Goal: Book appointment/travel/reservation

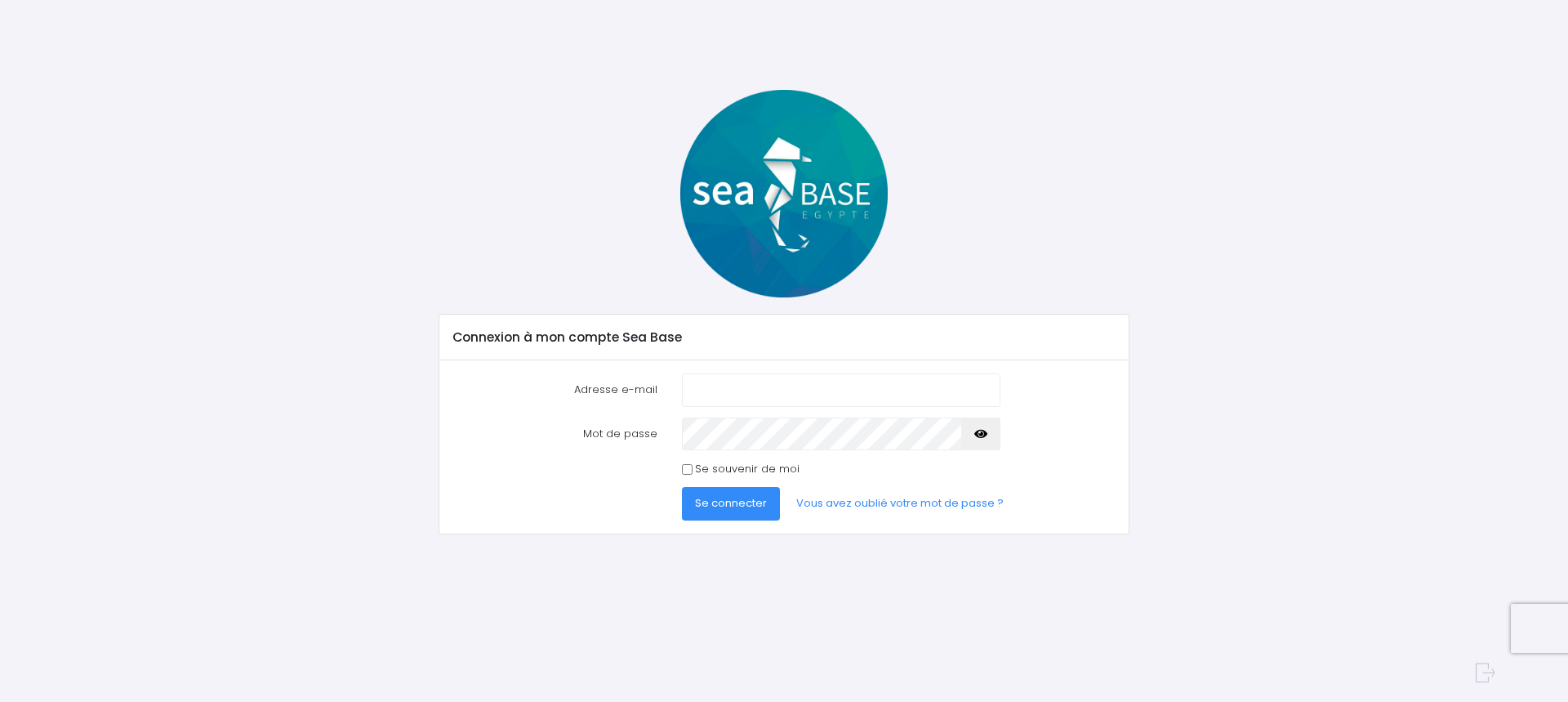
type input "[EMAIL_ADDRESS][DOMAIN_NAME]"
click at [980, 434] on icon "button" at bounding box center [981, 434] width 13 height 0
click at [1093, 447] on div "Mot de passe" at bounding box center [784, 434] width 687 height 33
click at [687, 470] on input "Se souvenir de moi" at bounding box center [687, 470] width 10 height 10
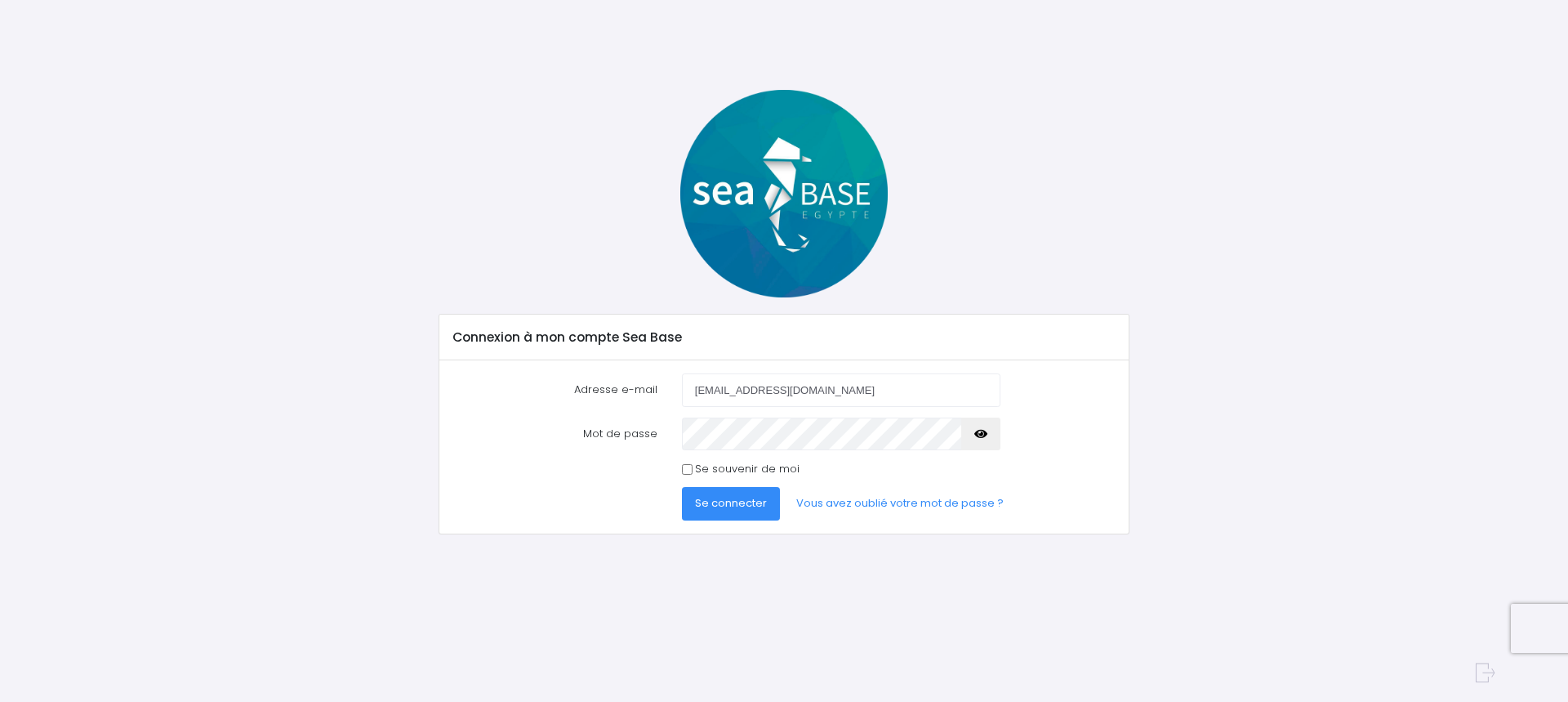
checkbox input "true"
click at [720, 503] on span "Se connecter" at bounding box center [731, 503] width 72 height 16
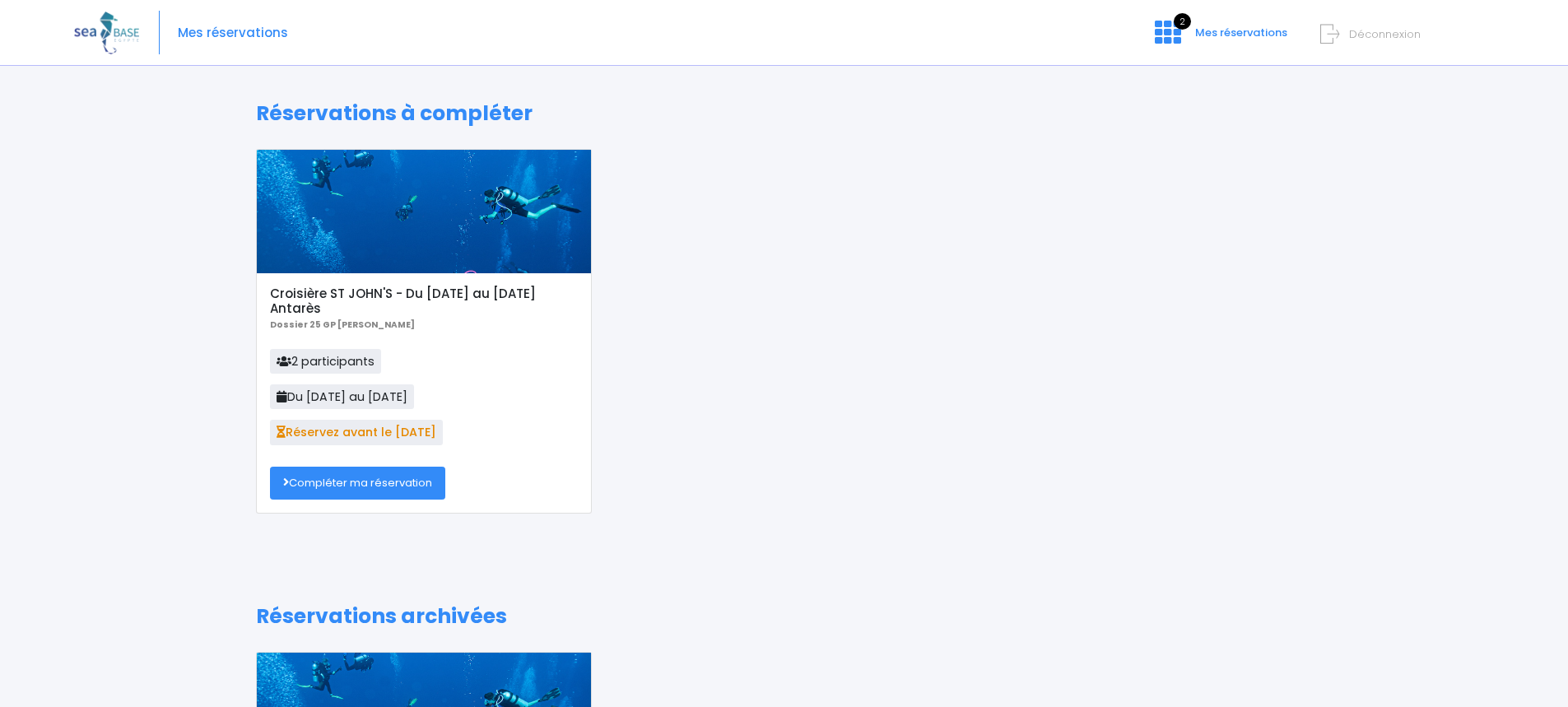
click at [357, 480] on link "Compléter ma réservation" at bounding box center [358, 484] width 175 height 33
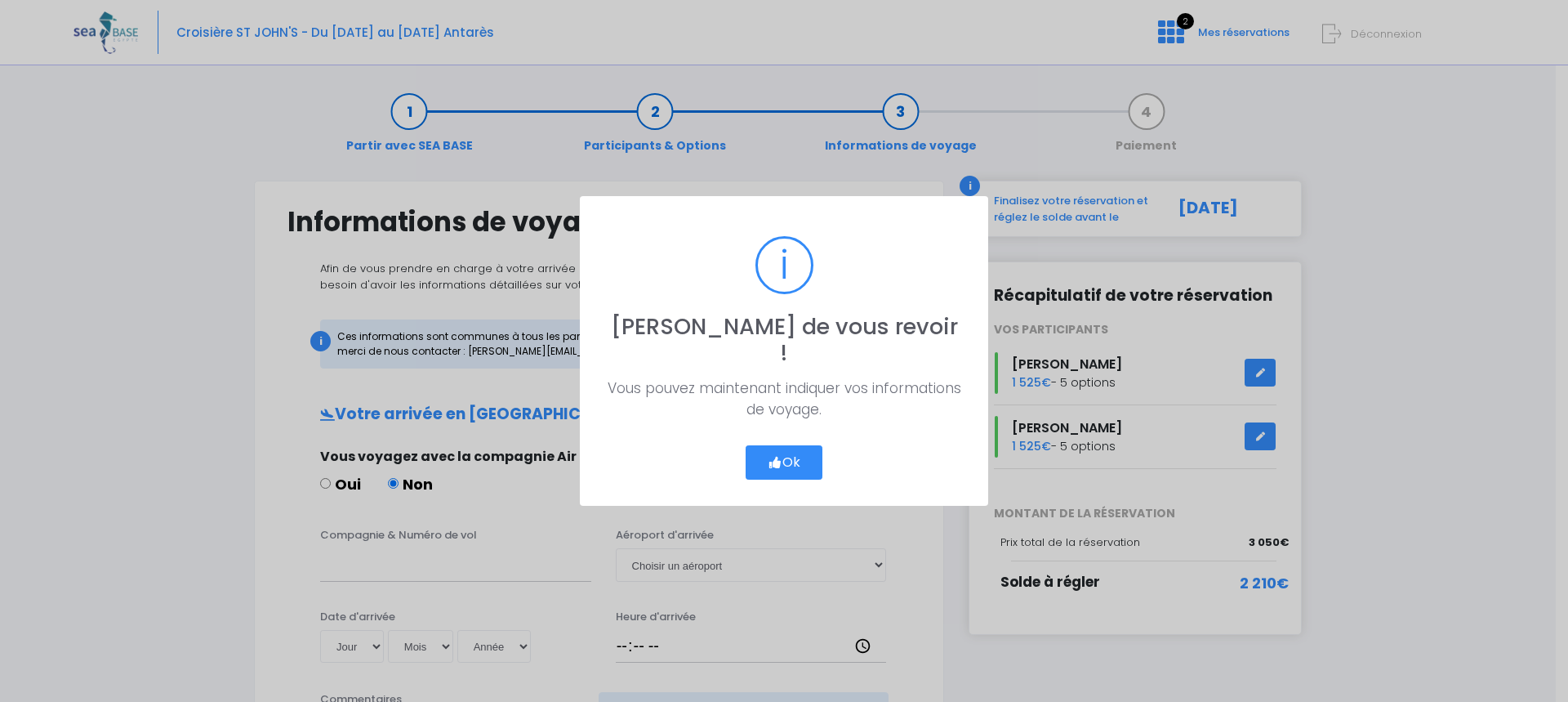
click at [791, 445] on button "Ok" at bounding box center [784, 462] width 77 height 34
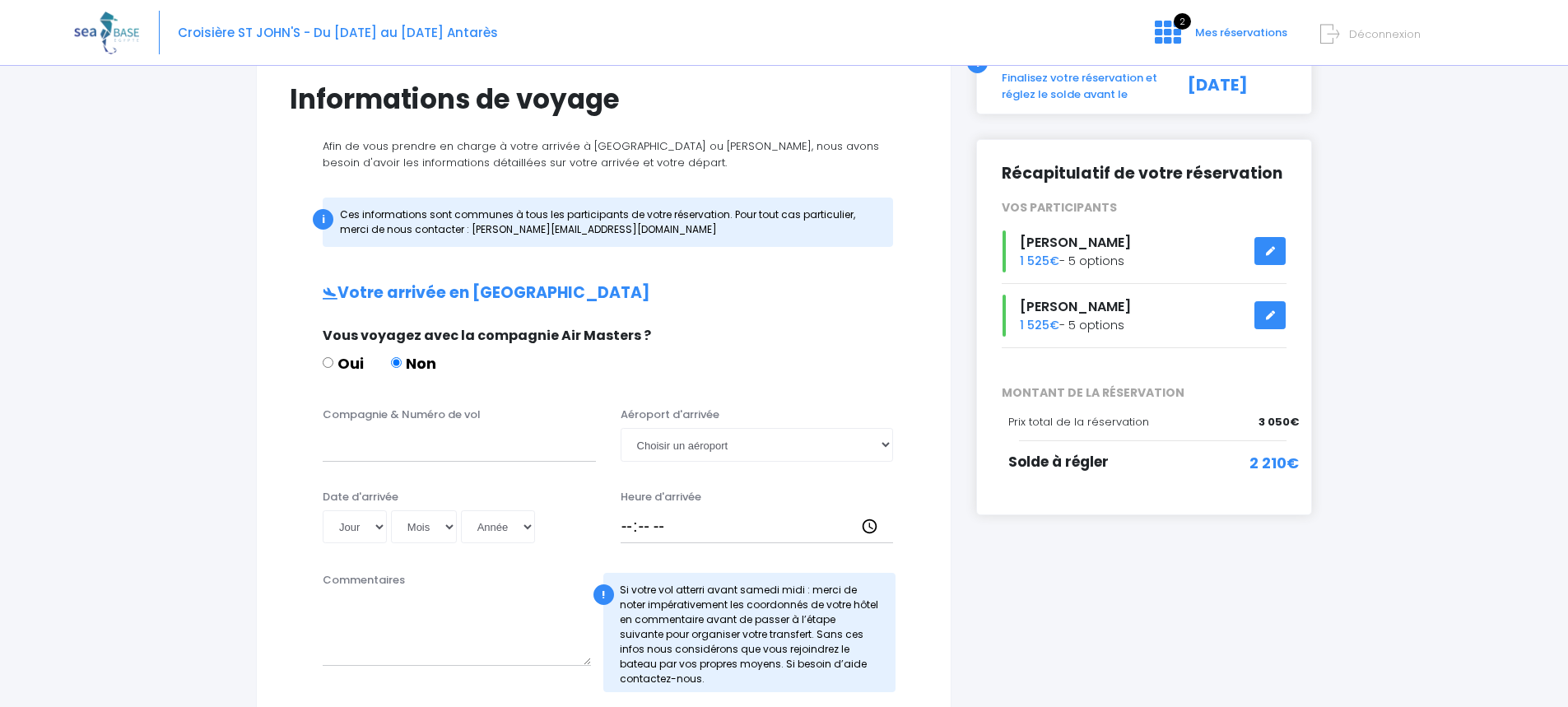
scroll to position [165, 0]
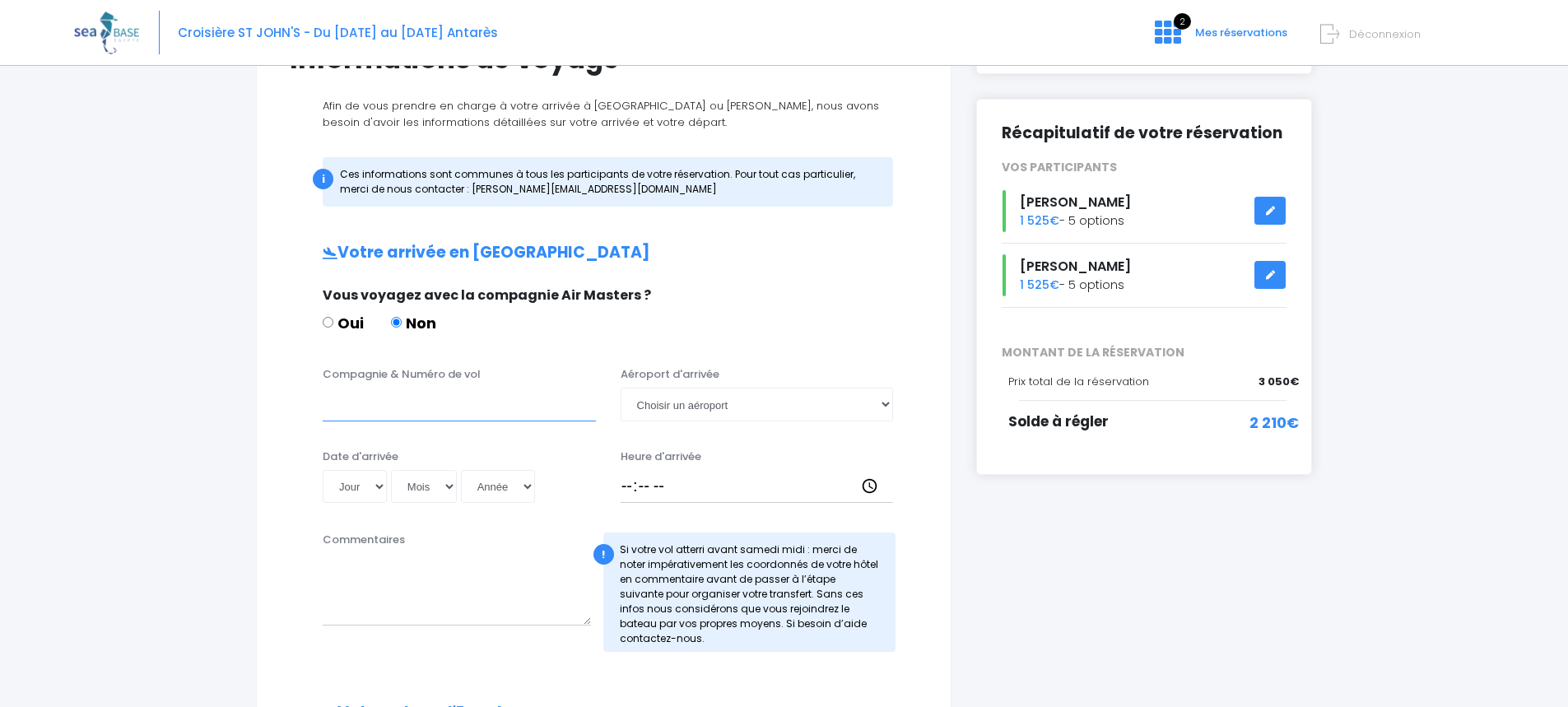
click at [482, 407] on input "Compagnie & Numéro de vol" at bounding box center [459, 404] width 273 height 33
type input "TRANSAVIA"
click at [383, 489] on select "Jour 01 02 03 04 05 06 07 08 09 10 11 12 13 14 15 16 17 18 19 20 21 22 23 24 25…" at bounding box center [354, 486] width 64 height 33
select select "08"
click at [323, 470] on select "Jour 01 02 03 04 05 06 07 08 09 10 11 12 13 14 15 16 17 18 19 20 21 22 23 24 25…" at bounding box center [354, 486] width 64 height 33
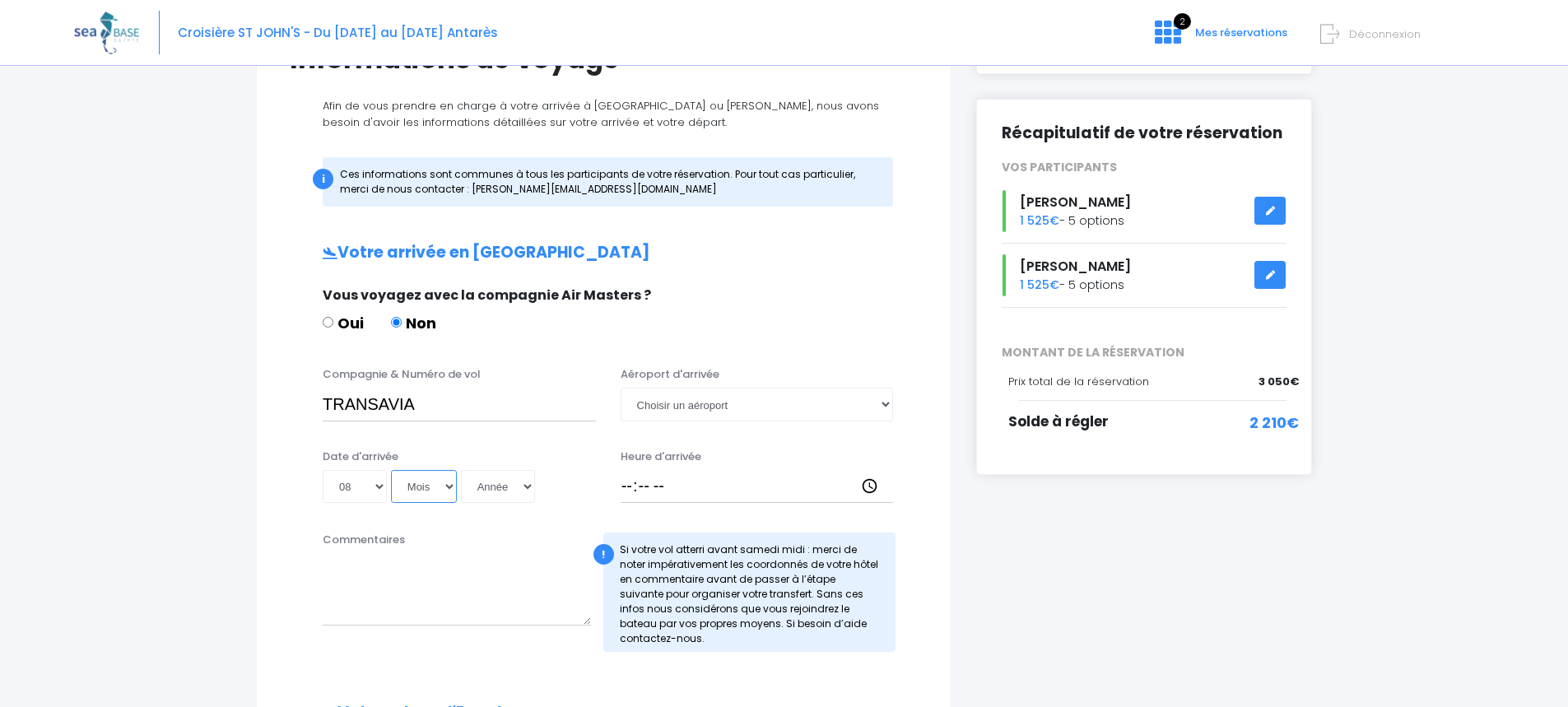
click at [443, 482] on select "Mois 01 02 03 04 05 06 07 08 09 10 11 12" at bounding box center [423, 486] width 66 height 33
select select "11"
click at [391, 470] on select "Mois 01 02 03 04 05 06 07 08 09 10 11 12" at bounding box center [423, 486] width 66 height 33
click at [521, 487] on select "Année 2045 2044 2043 2042 2041 2040 2039 2038 2037 2036 2035 2034 2033 2032 203…" at bounding box center [498, 486] width 74 height 33
select select "2025"
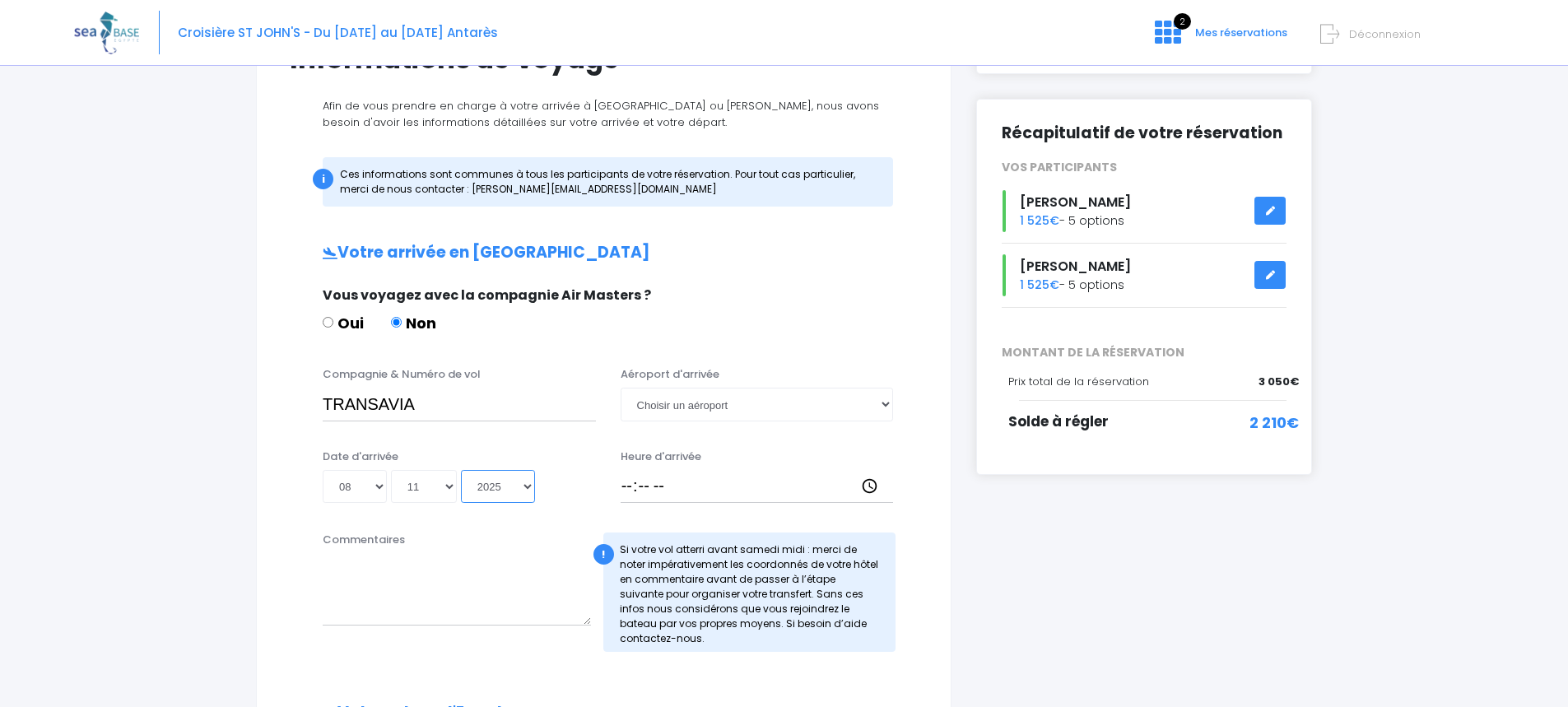
click at [461, 470] on select "Année 2045 2044 2043 2042 2041 2040 2039 2038 2037 2036 2035 2034 2033 2032 203…" at bounding box center [498, 486] width 74 height 33
type input "2025-11-08"
click at [878, 401] on select "Choisir un aéroport Hurghada Marsa Alam" at bounding box center [757, 404] width 273 height 33
select select "Hurghada"
click at [621, 387] on select "Choisir un aéroport Hurghada Marsa Alam" at bounding box center [757, 404] width 273 height 33
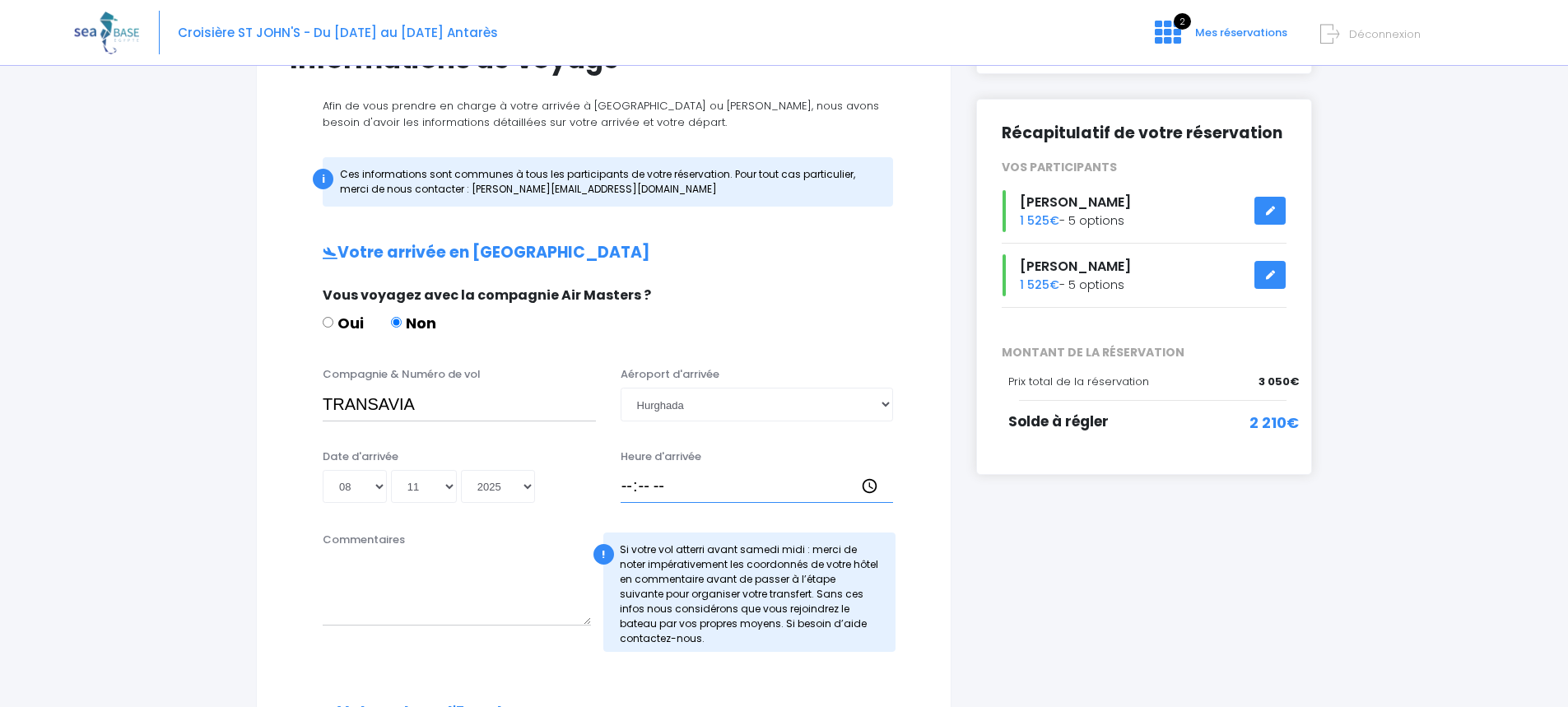
click at [654, 495] on input "Heure d'arrivée" at bounding box center [757, 486] width 273 height 33
type input "13:15"
click at [412, 575] on textarea "Commentaires" at bounding box center [457, 589] width 268 height 73
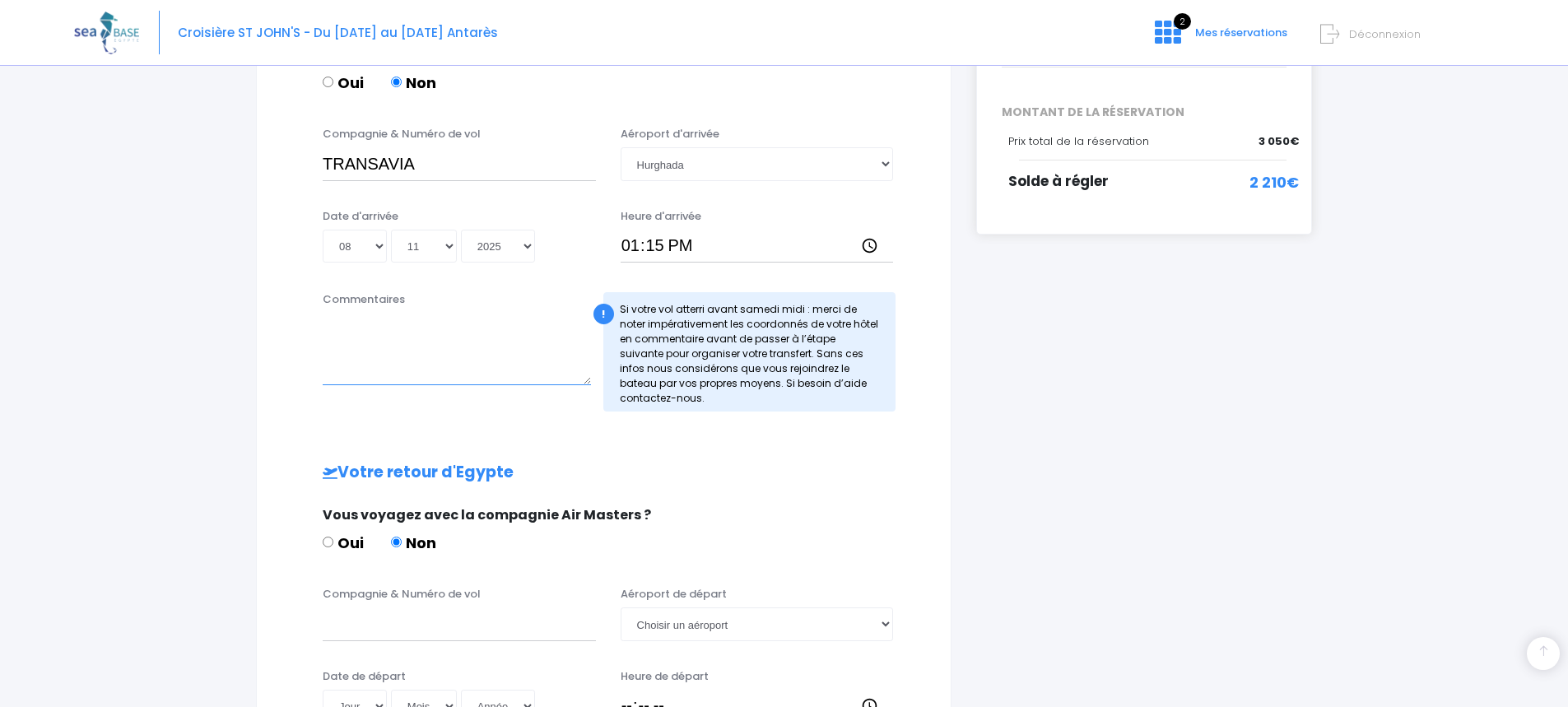
scroll to position [412, 0]
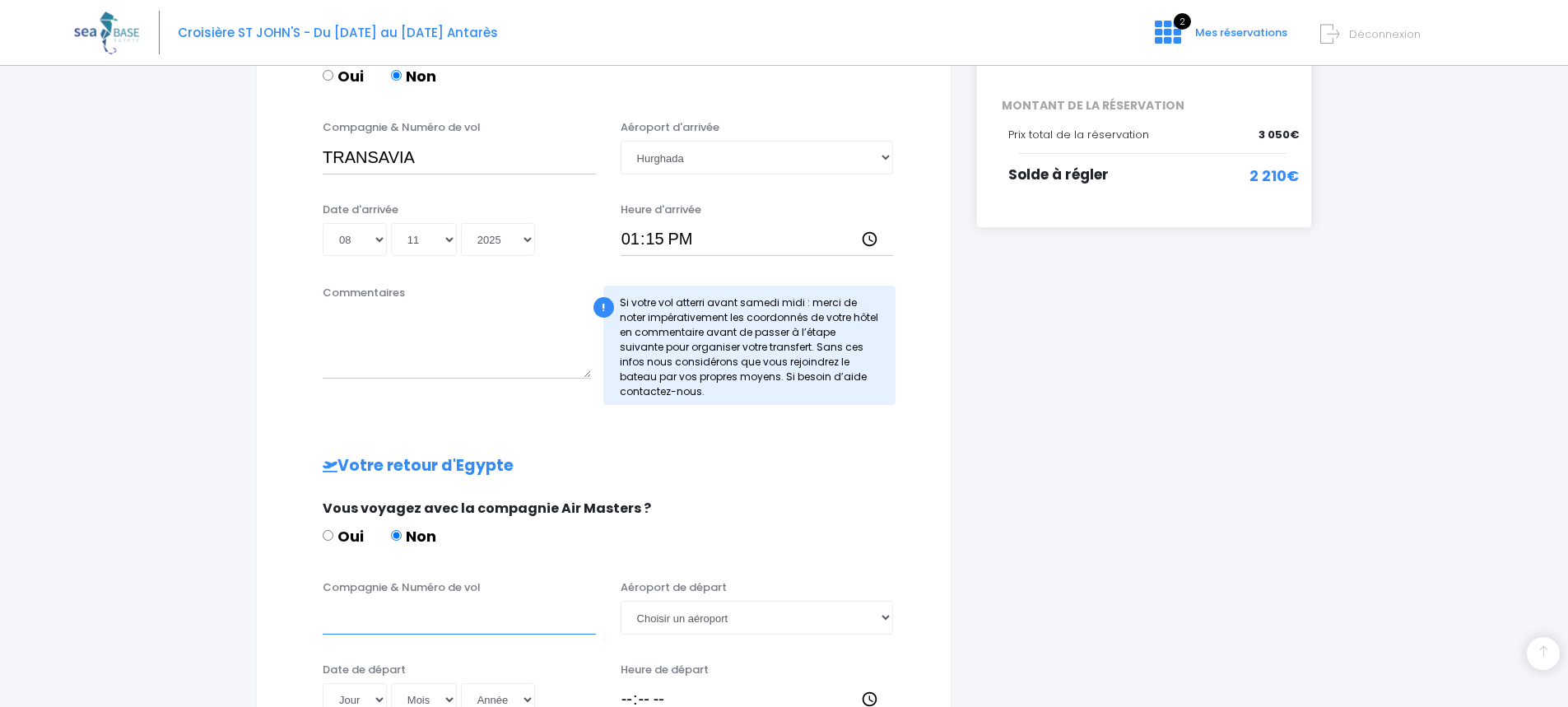
click at [380, 622] on input "Compagnie & Numéro de vol" at bounding box center [459, 618] width 273 height 33
type input "TRANSAVIA"
click at [881, 616] on select "Choisir un aéroport Hurghada Marsa Alam" at bounding box center [757, 618] width 273 height 33
select select "Hurghada"
click at [621, 601] on select "Choisir un aéroport Hurghada Marsa Alam" at bounding box center [757, 618] width 273 height 33
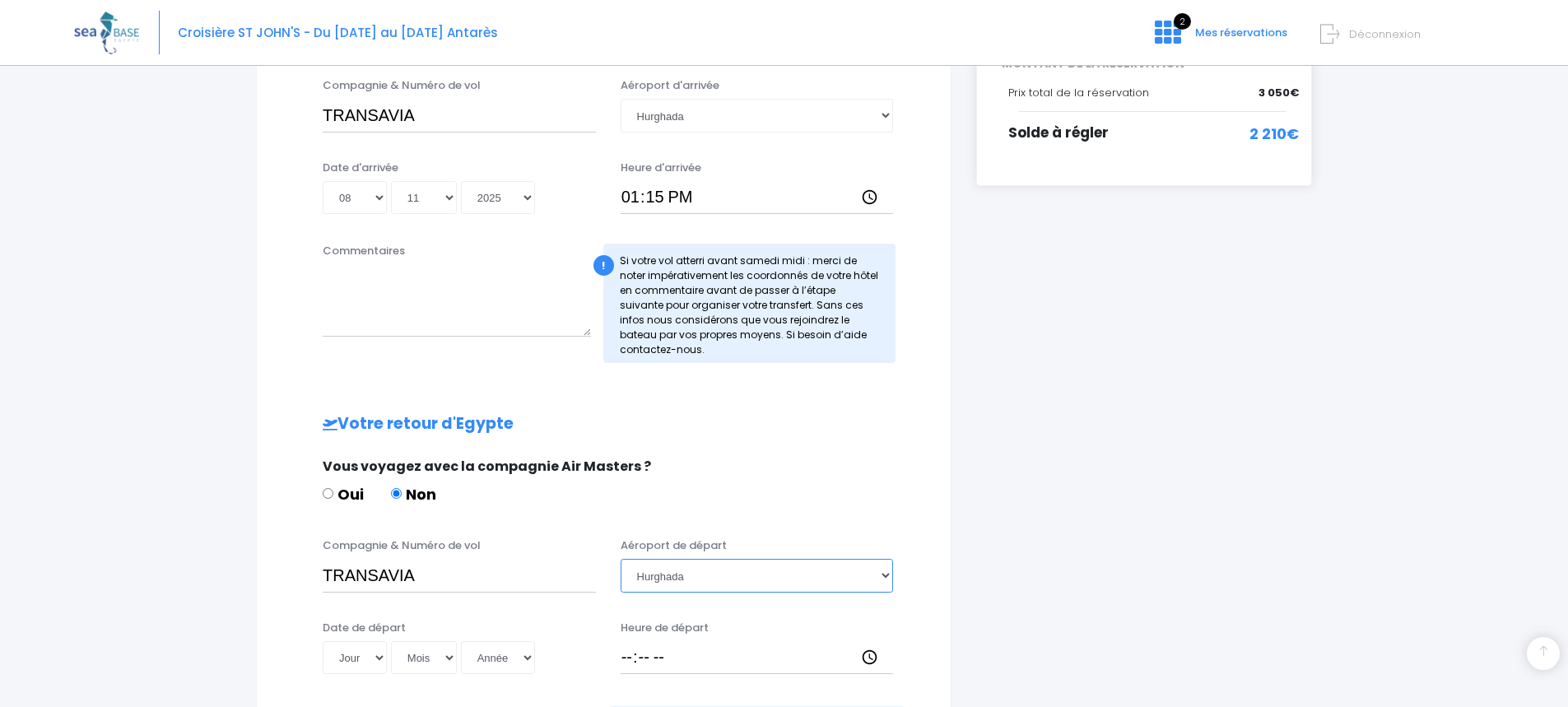
scroll to position [494, 0]
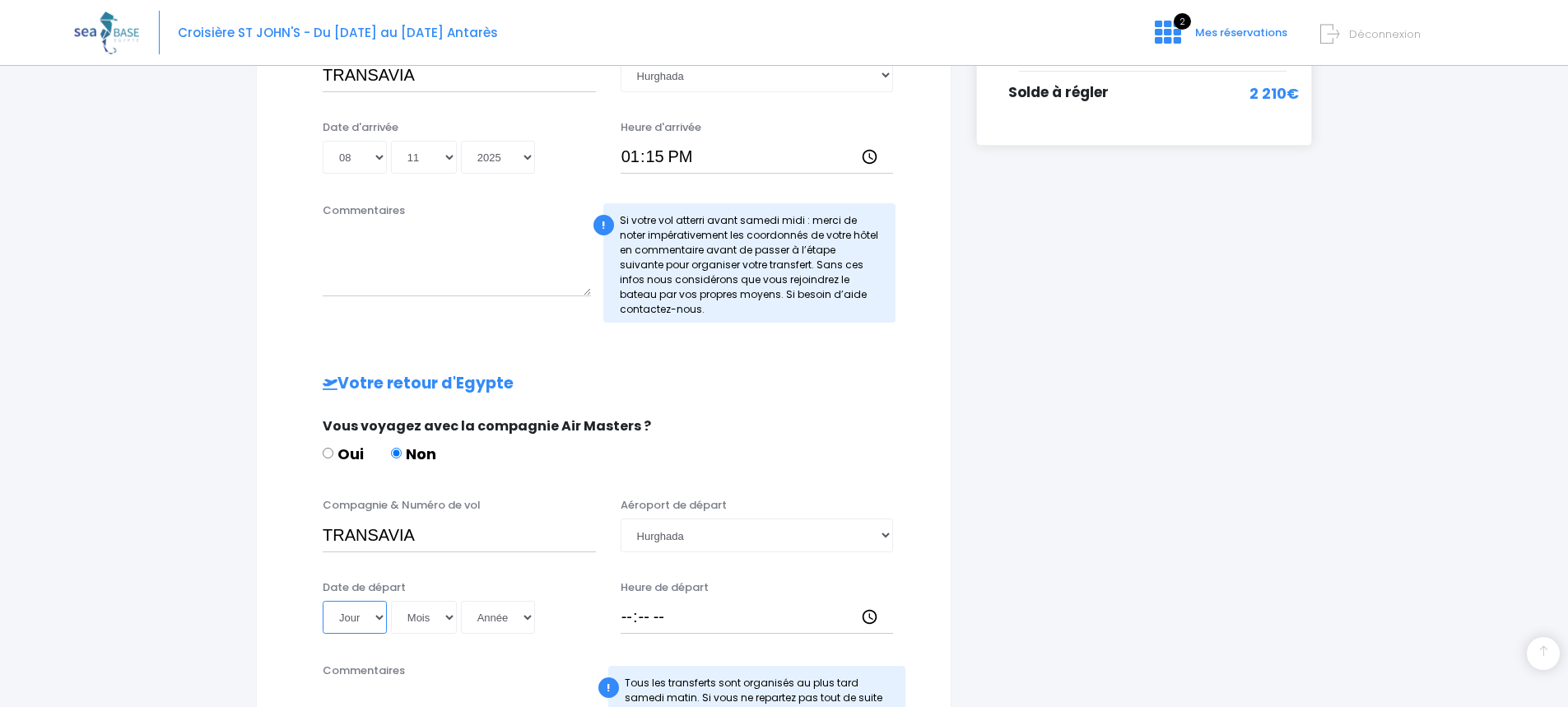
click at [380, 617] on select "Jour 01 02 03 04 05 06 07 08 09 10 11 12 13 14 15 16 17 18 19 20 21 22 23 24 25…" at bounding box center [354, 618] width 64 height 33
select select "15"
click at [323, 601] on select "Jour 01 02 03 04 05 06 07 08 09 10 11 12 13 14 15 16 17 18 19 20 21 22 23 24 25…" at bounding box center [354, 618] width 64 height 33
click at [446, 615] on select "Mois 01 02 03 04 05 06 07 08 09 10 11 12" at bounding box center [423, 618] width 66 height 33
select select "11"
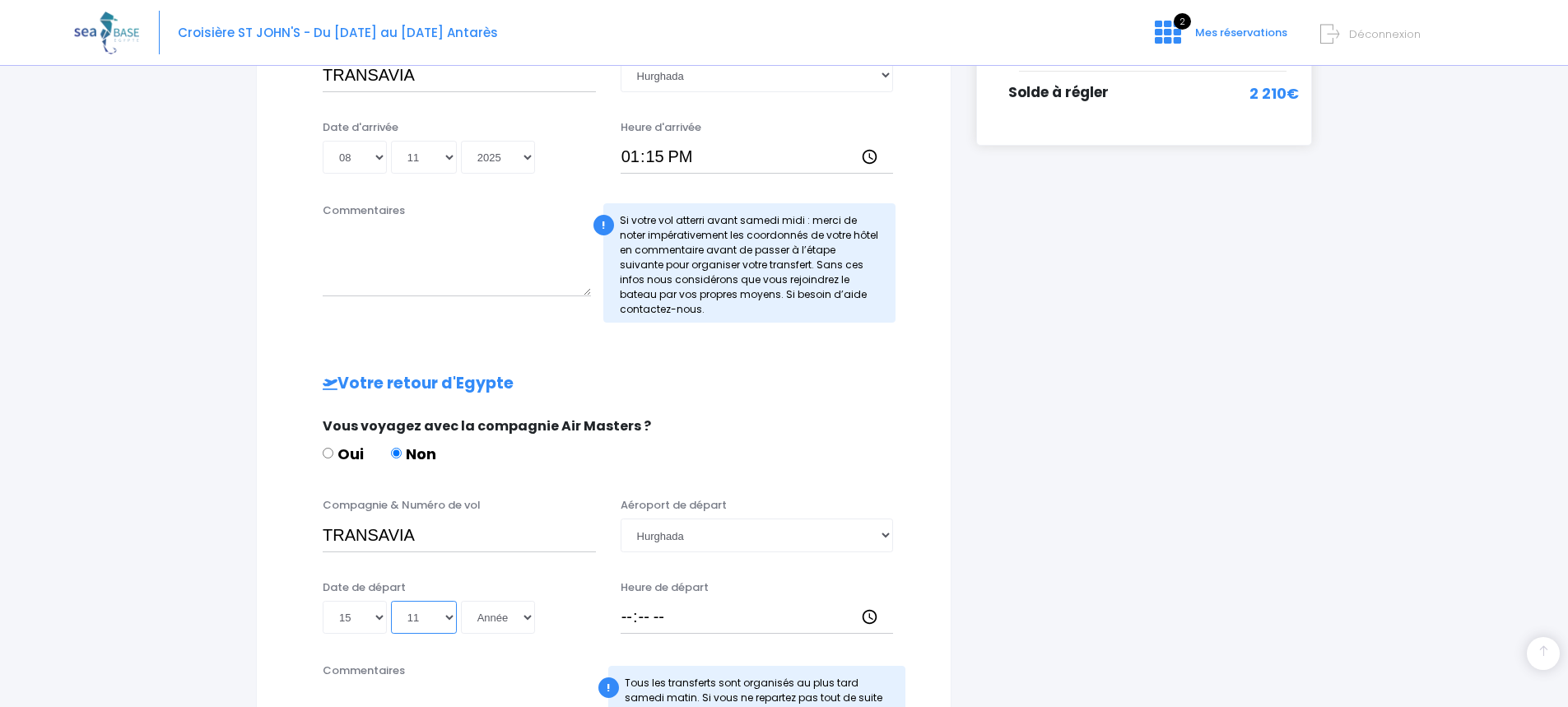
click at [391, 601] on select "Mois 01 02 03 04 05 06 07 08 09 10 11 12" at bounding box center [423, 618] width 66 height 33
click at [522, 616] on select "Année 2045 2044 2043 2042 2041 2040 2039 2038 2037 2036 2035 2034 2033 2032 203…" at bounding box center [498, 618] width 74 height 33
select select "2025"
click at [461, 601] on select "Année 2045 2044 2043 2042 2041 2040 2039 2038 2037 2036 2035 2034 2033 2032 203…" at bounding box center [498, 618] width 74 height 33
type input "2025-11-15"
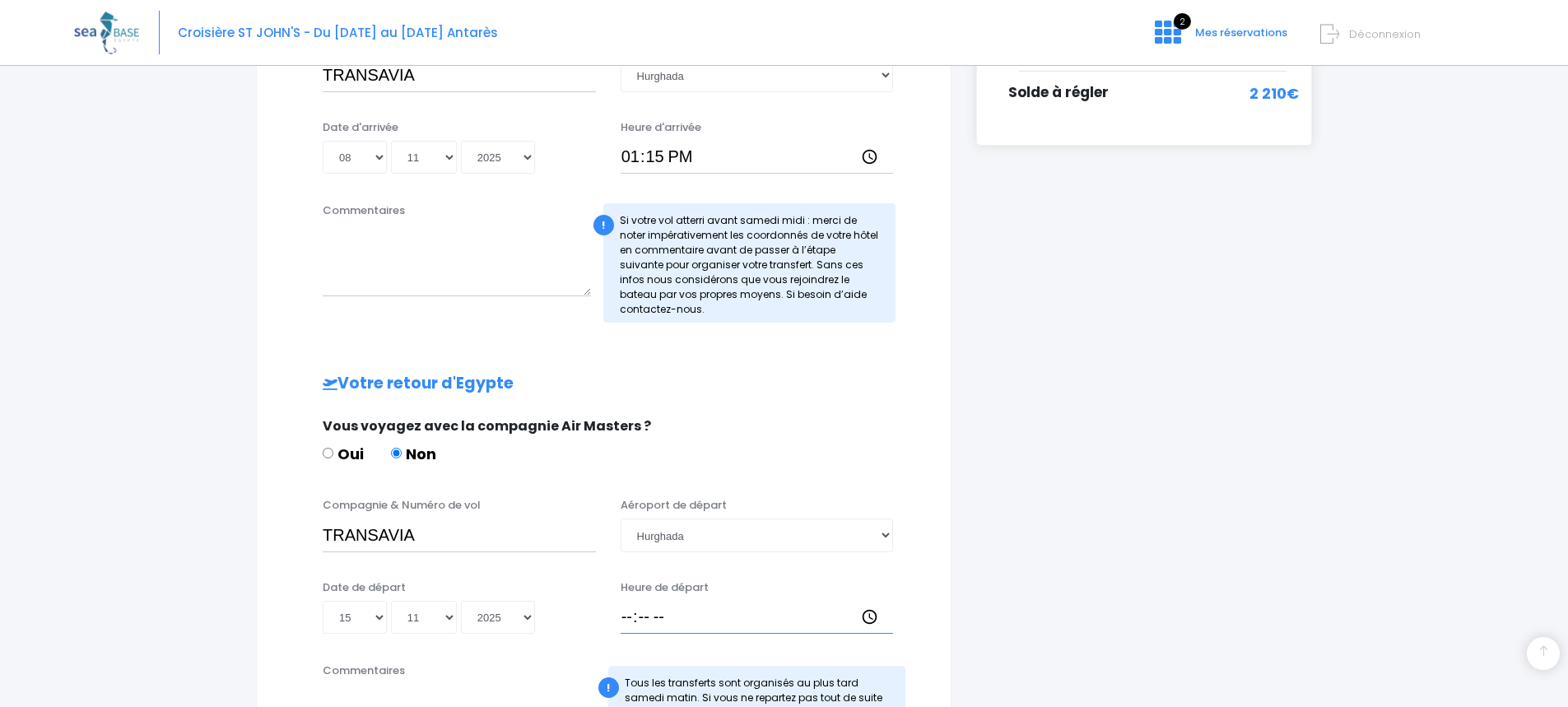
click at [650, 618] on input "Heure de départ" at bounding box center [757, 618] width 273 height 33
type input "14:15"
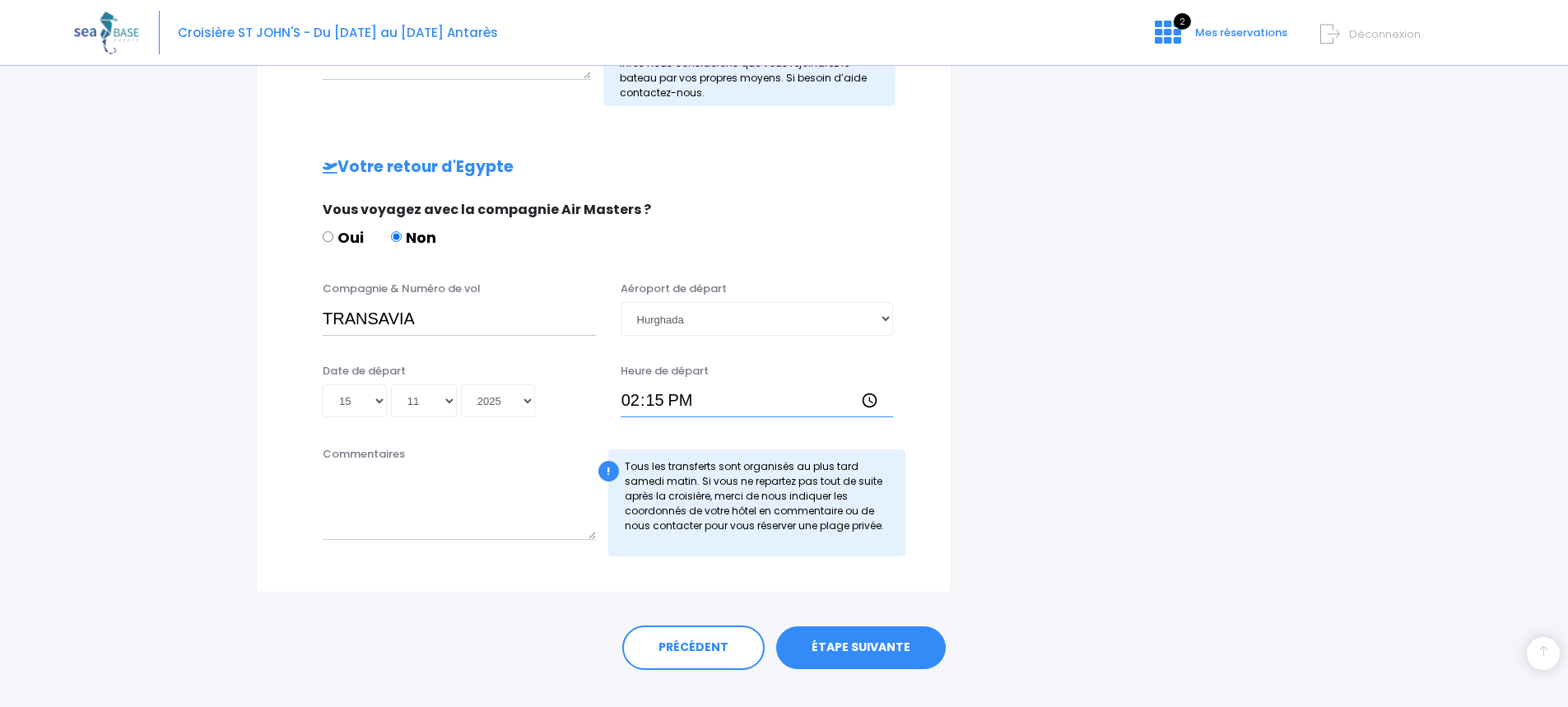
scroll to position [739, 0]
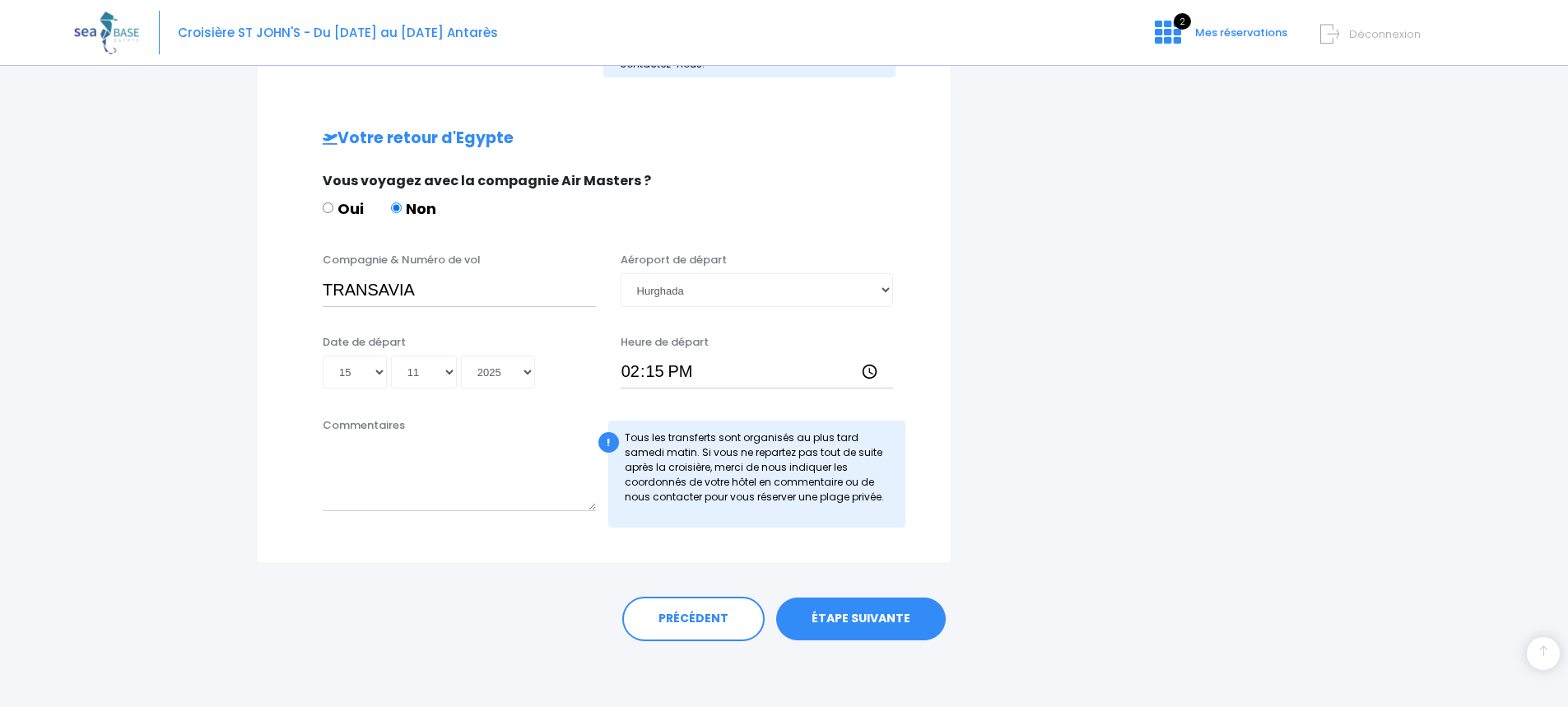
click at [847, 619] on link "ÉTAPE SUIVANTE" at bounding box center [861, 619] width 169 height 43
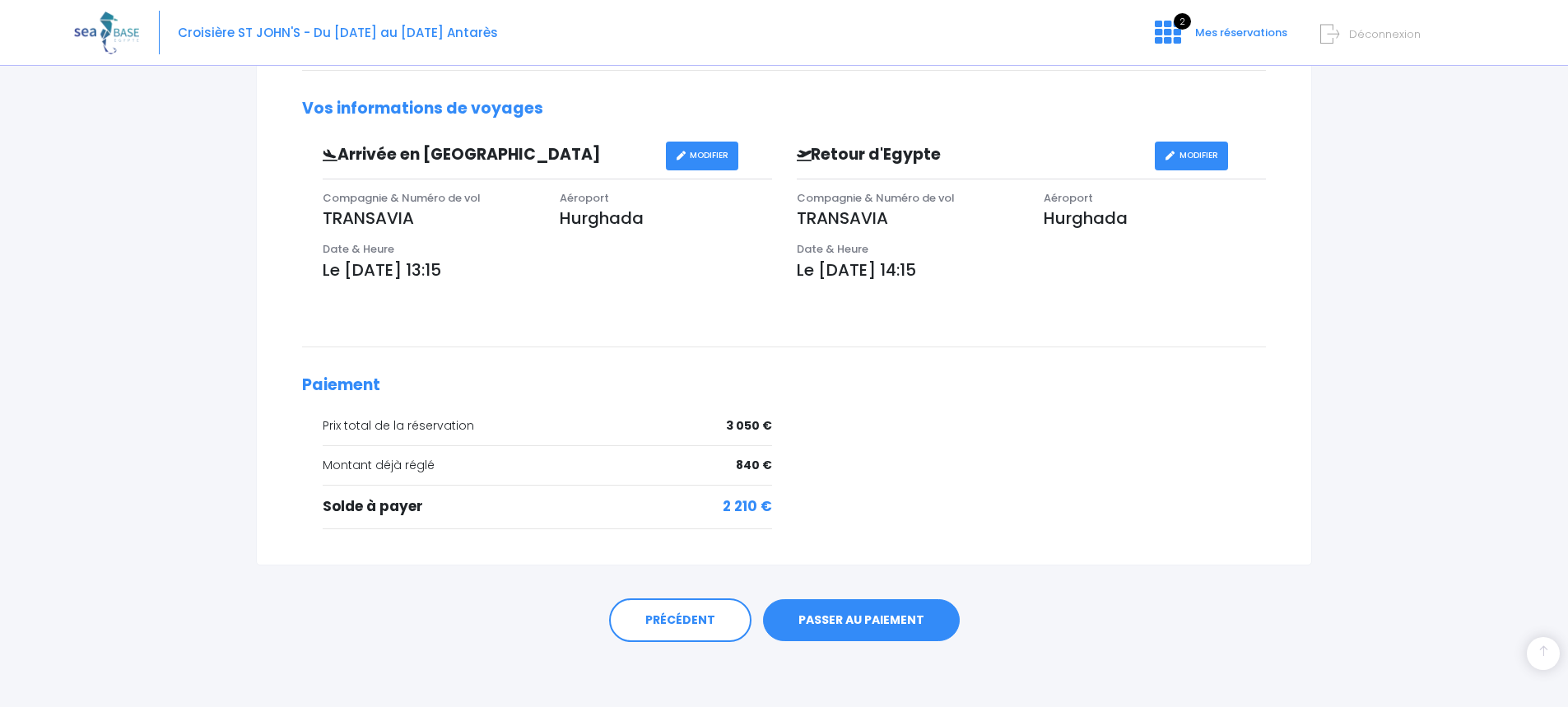
scroll to position [495, 0]
click at [869, 619] on link "PASSER AU PAIEMENT" at bounding box center [862, 619] width 196 height 43
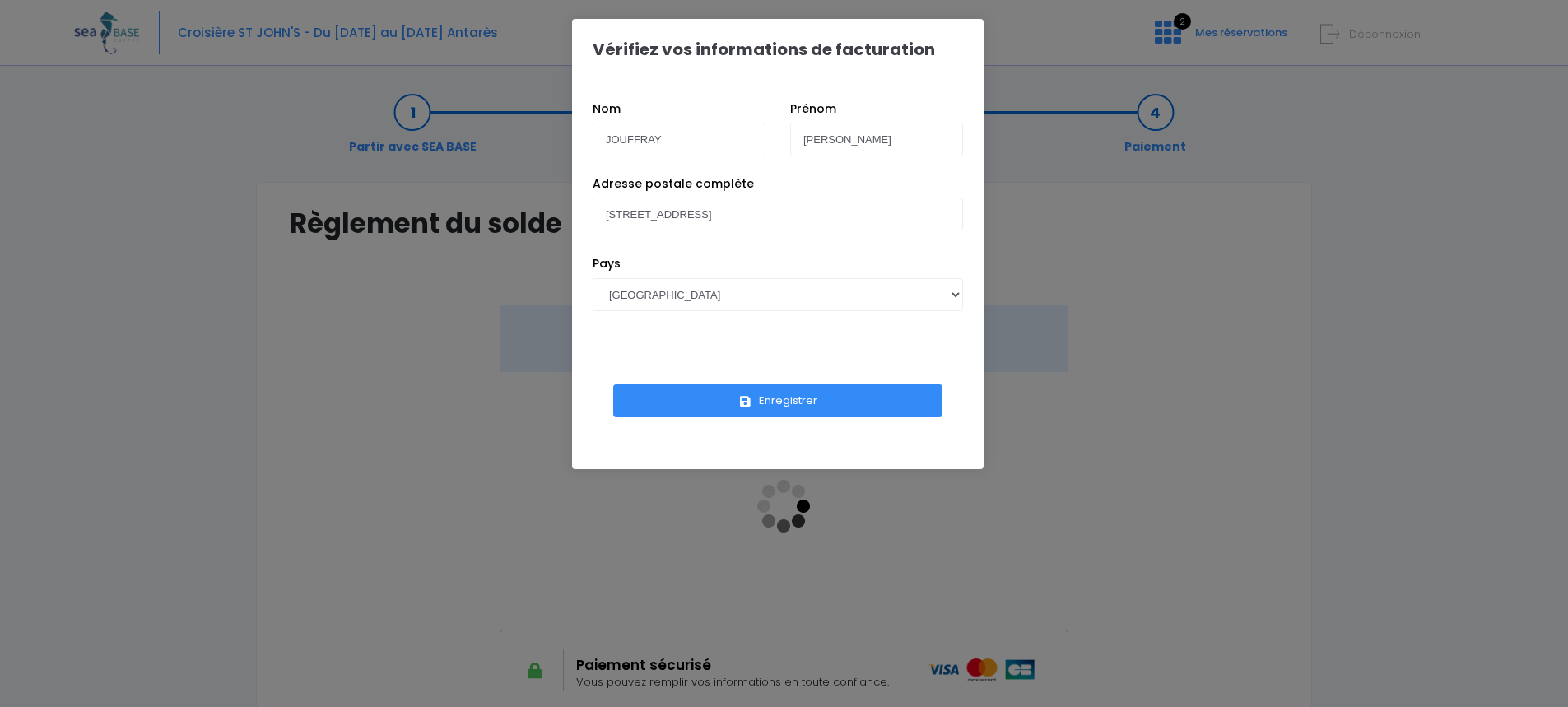
click at [772, 403] on button "Enregistrer" at bounding box center [778, 401] width 330 height 33
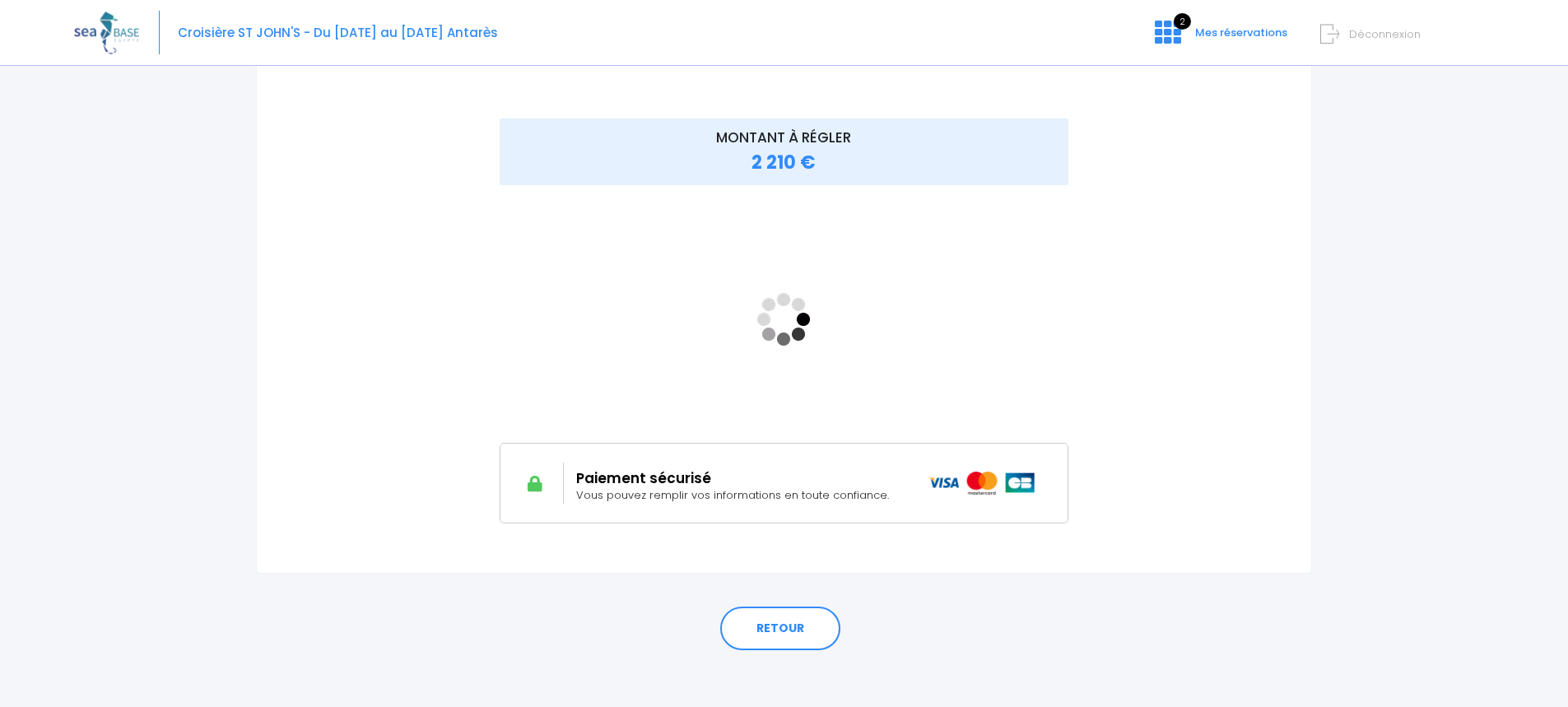
scroll to position [196, 0]
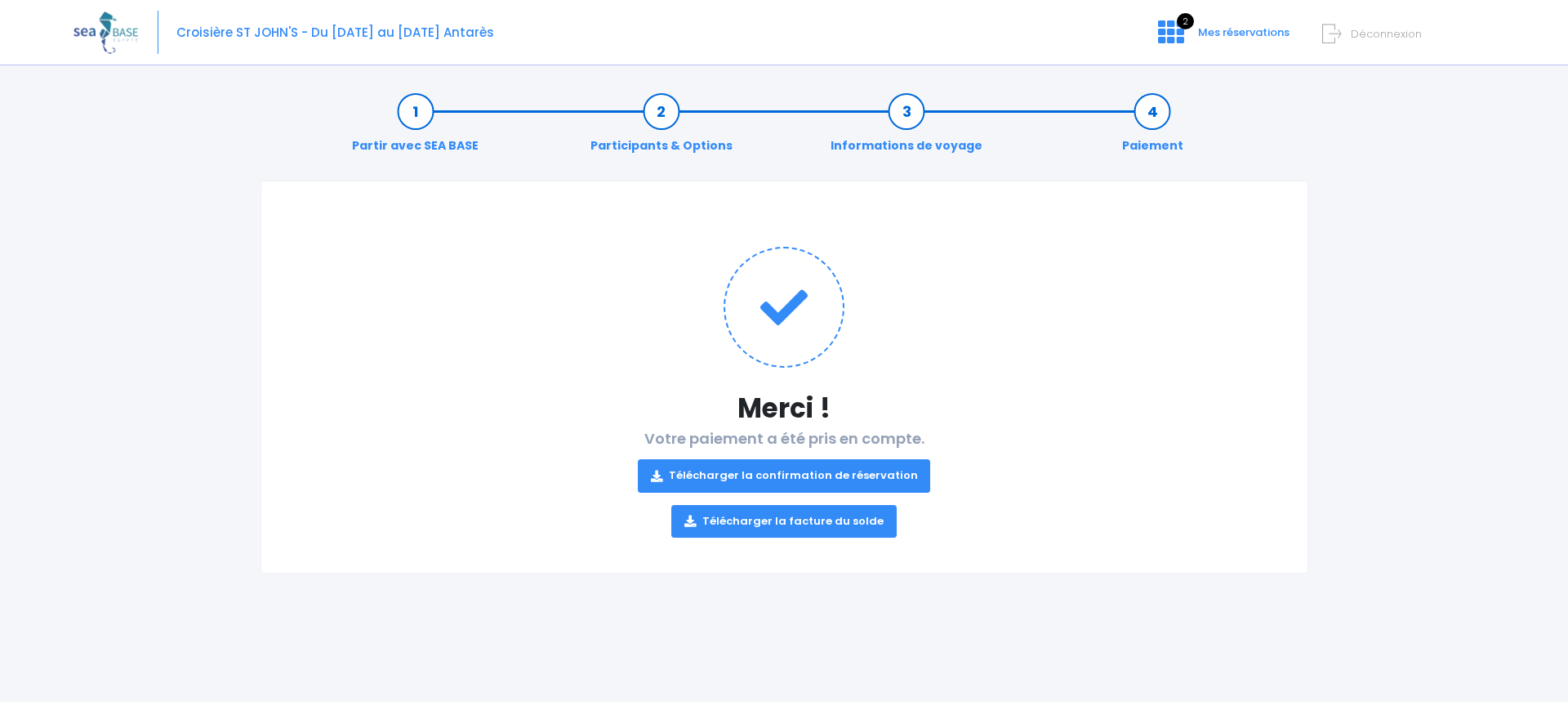
click at [758, 518] on link "Télécharger la facture du solde" at bounding box center [784, 521] width 225 height 33
click at [791, 467] on link "Télécharger la confirmation de réservation" at bounding box center [784, 476] width 293 height 33
